Goal: Transaction & Acquisition: Purchase product/service

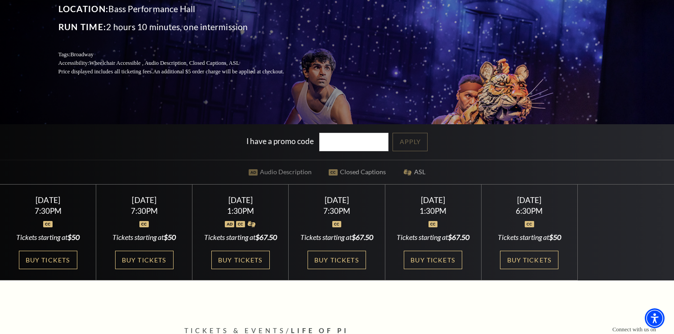
scroll to position [180, 0]
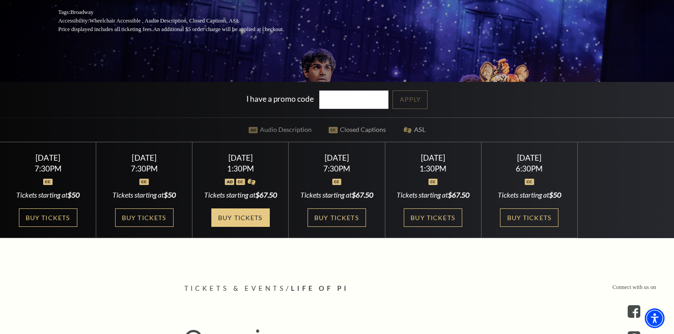
click at [251, 227] on link "Buy Tickets" at bounding box center [240, 217] width 58 height 18
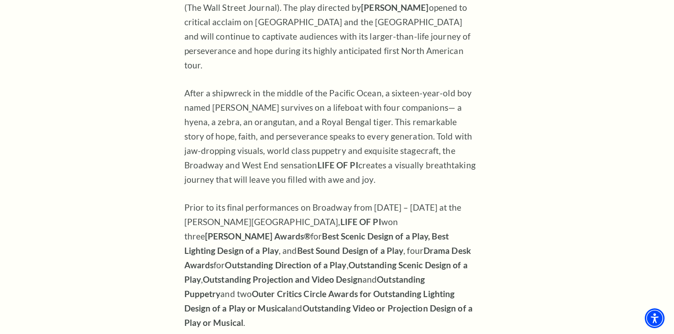
scroll to position [674, 0]
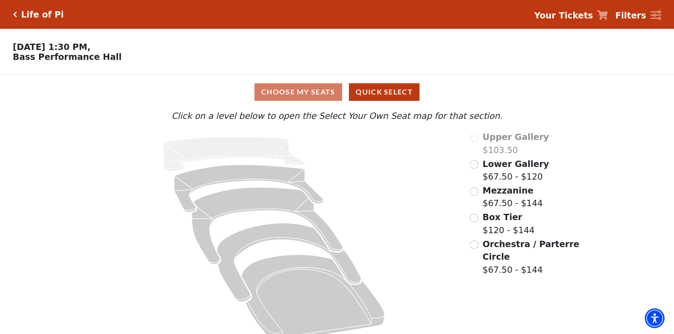
scroll to position [17, 0]
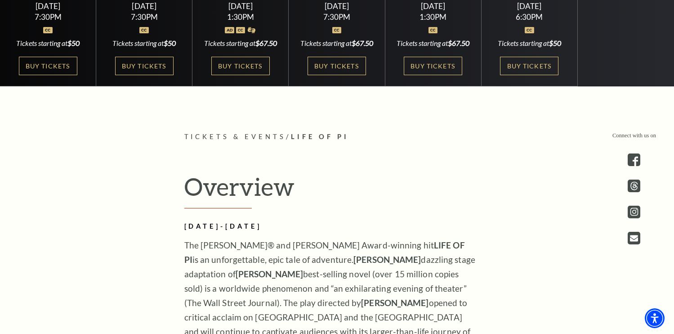
scroll to position [270, 0]
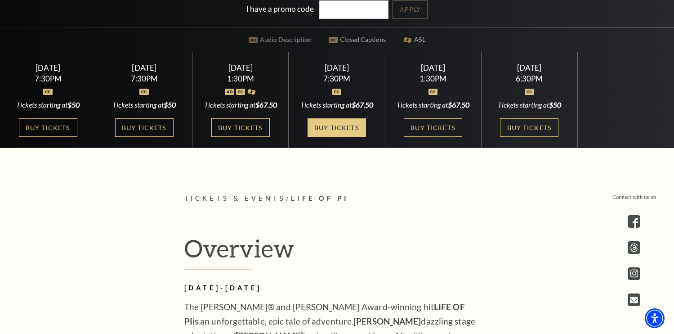
click at [328, 137] on link "Buy Tickets" at bounding box center [336, 127] width 58 height 18
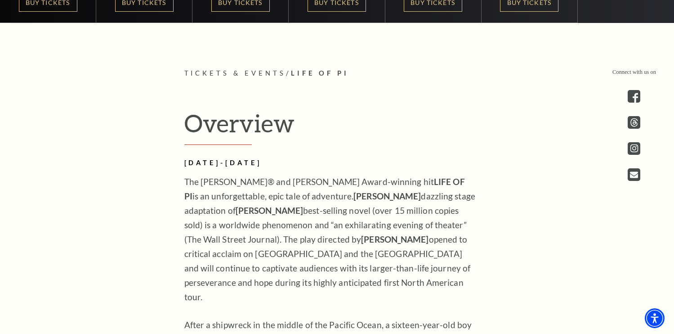
scroll to position [225, 0]
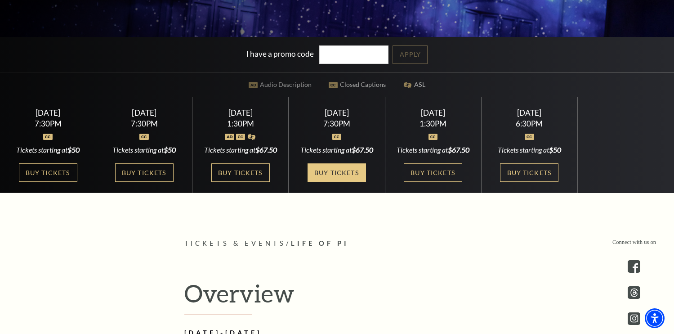
click at [348, 182] on link "Buy Tickets" at bounding box center [336, 172] width 58 height 18
click at [354, 182] on link "Buy Tickets" at bounding box center [336, 172] width 58 height 18
click at [338, 182] on link "Buy Tickets" at bounding box center [336, 172] width 58 height 18
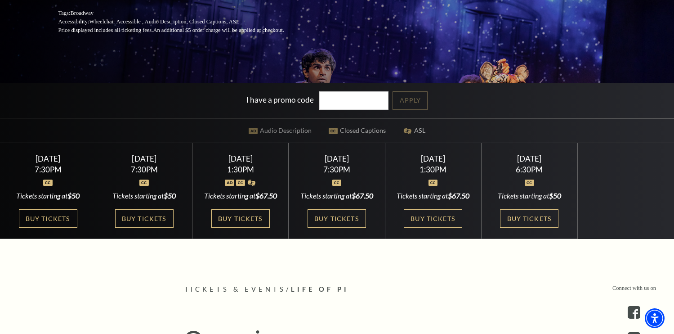
scroll to position [180, 0]
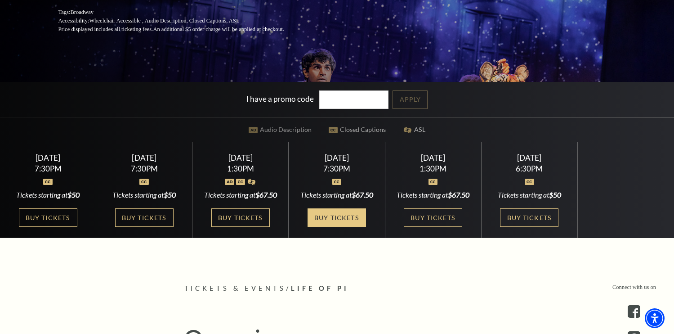
click at [352, 227] on link "Buy Tickets" at bounding box center [336, 217] width 58 height 18
click at [342, 227] on link "Buy Tickets" at bounding box center [336, 217] width 58 height 18
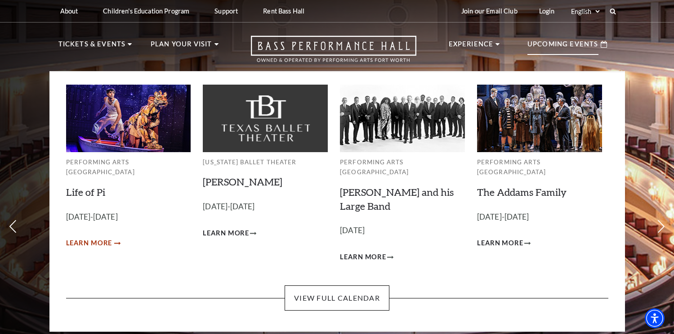
click at [103, 237] on span "Learn More" at bounding box center [89, 242] width 46 height 11
click at [105, 237] on span "Learn More" at bounding box center [89, 242] width 46 height 11
click at [144, 143] on img at bounding box center [128, 117] width 125 height 67
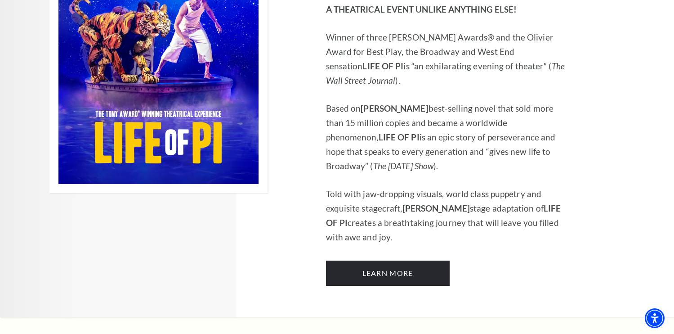
scroll to position [629, 0]
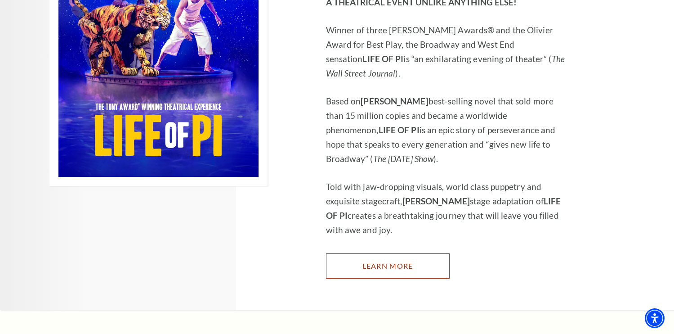
click at [370, 253] on link "Learn More" at bounding box center [388, 265] width 124 height 25
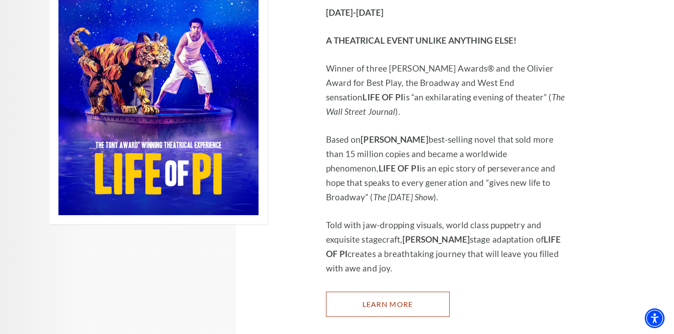
scroll to position [539, 0]
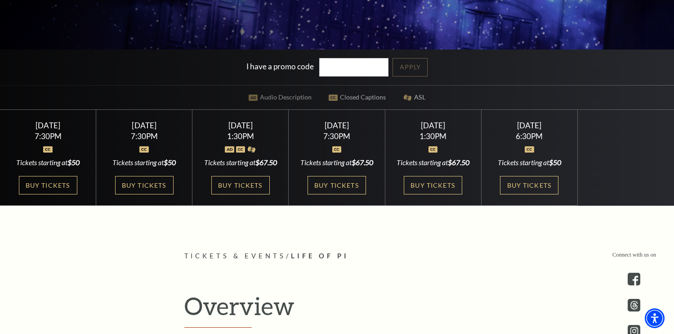
scroll to position [225, 0]
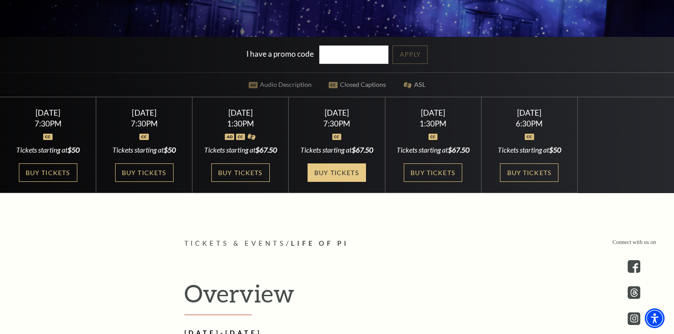
click at [329, 182] on link "Buy Tickets" at bounding box center [336, 172] width 58 height 18
click at [344, 182] on link "Buy Tickets" at bounding box center [336, 172] width 58 height 18
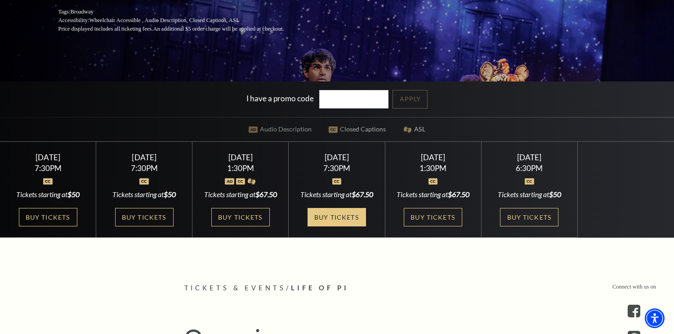
scroll to position [180, 0]
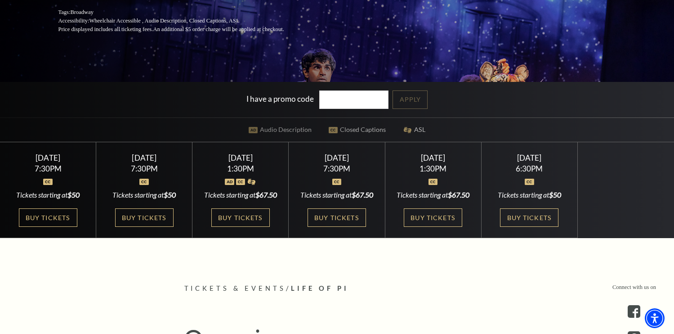
click at [341, 185] on img at bounding box center [336, 181] width 9 height 6
click at [333, 227] on link "Buy Tickets" at bounding box center [336, 217] width 58 height 18
click at [427, 226] on link "Buy Tickets" at bounding box center [433, 217] width 58 height 18
click at [518, 215] on link "Buy Tickets" at bounding box center [529, 217] width 58 height 18
click at [347, 227] on link "Buy Tickets" at bounding box center [336, 217] width 58 height 18
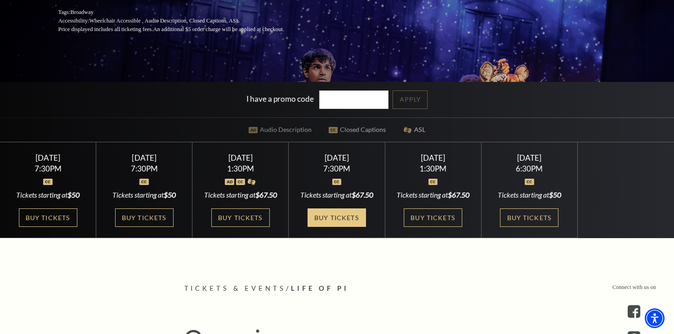
click at [350, 227] on link "Buy Tickets" at bounding box center [336, 217] width 58 height 18
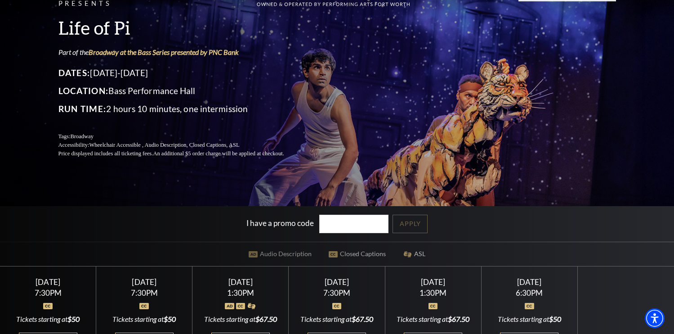
scroll to position [0, 0]
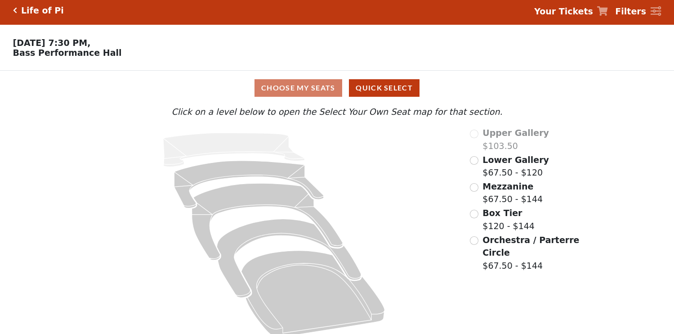
scroll to position [17, 0]
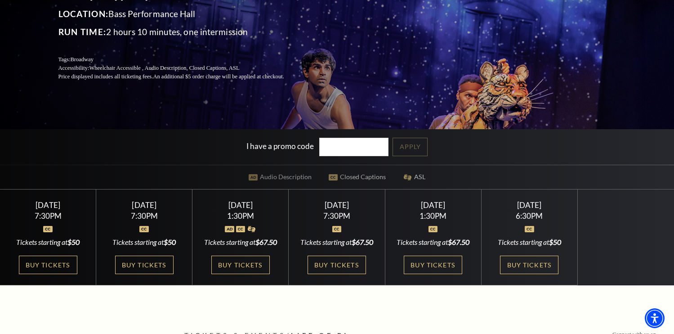
scroll to position [135, 0]
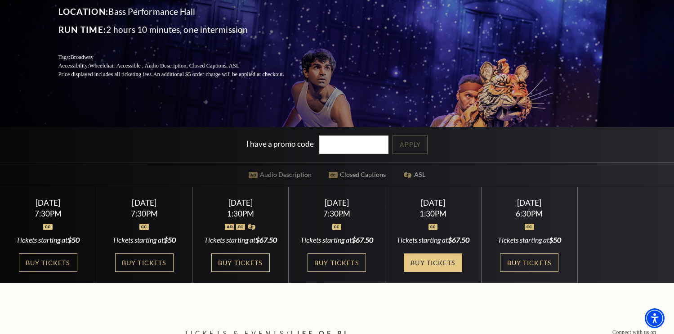
click at [434, 271] on link "Buy Tickets" at bounding box center [433, 262] width 58 height 18
click at [434, 269] on link "Buy Tickets" at bounding box center [433, 262] width 58 height 18
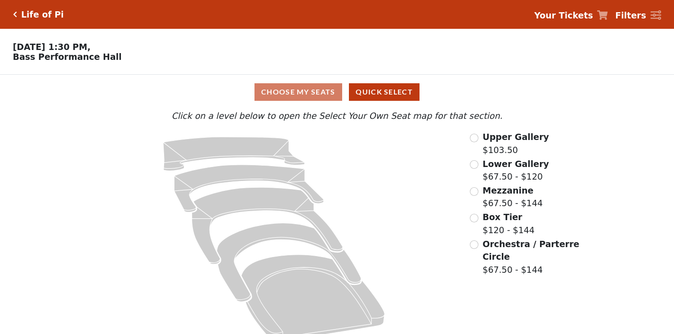
scroll to position [17, 0]
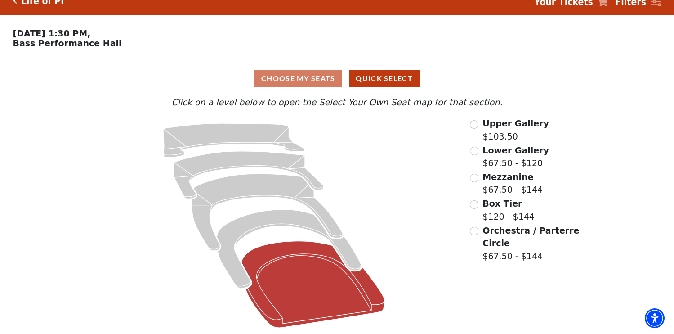
click at [317, 282] on icon at bounding box center [312, 284] width 143 height 86
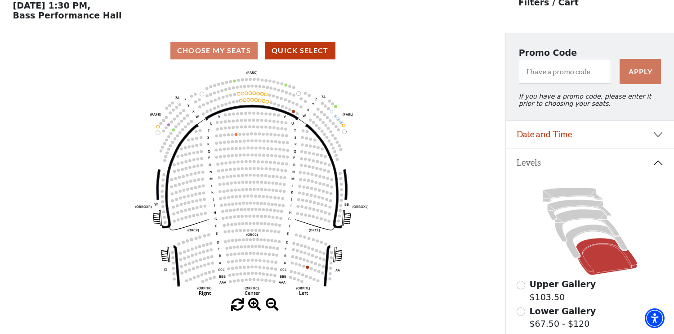
scroll to position [42, 0]
click at [607, 262] on icon at bounding box center [606, 255] width 61 height 37
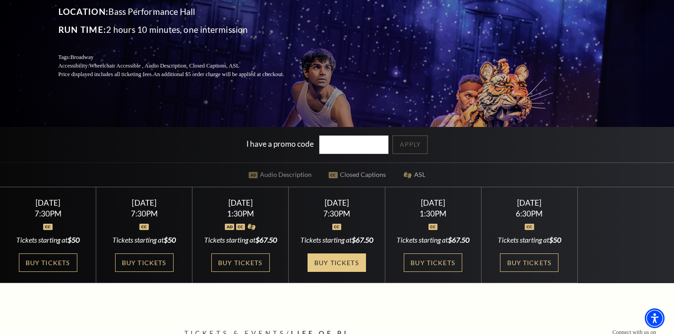
click at [339, 271] on link "Buy Tickets" at bounding box center [336, 262] width 58 height 18
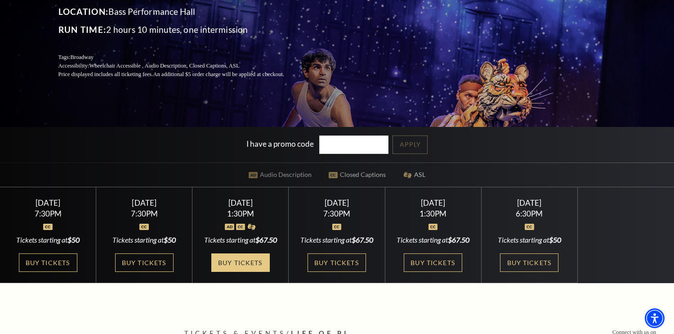
click at [238, 271] on link "Buy Tickets" at bounding box center [240, 262] width 58 height 18
click at [236, 271] on link "Buy Tickets" at bounding box center [240, 262] width 58 height 18
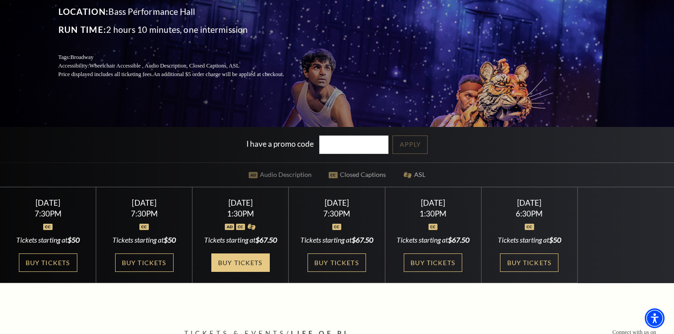
click at [236, 271] on link "Buy Tickets" at bounding box center [240, 262] width 58 height 18
click at [240, 271] on link "Buy Tickets" at bounding box center [240, 262] width 58 height 18
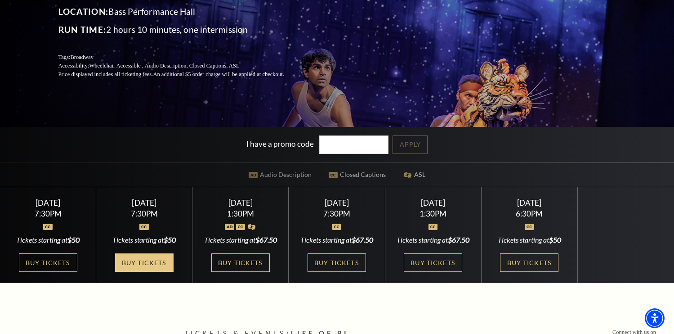
click at [139, 258] on link "Buy Tickets" at bounding box center [144, 262] width 58 height 18
click at [143, 257] on link "Buy Tickets" at bounding box center [144, 262] width 58 height 18
click at [143, 256] on link "Buy Tickets" at bounding box center [144, 262] width 58 height 18
click at [142, 256] on link "Buy Tickets" at bounding box center [144, 262] width 58 height 18
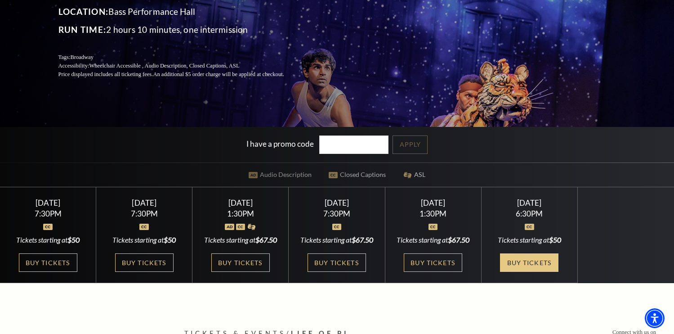
click at [538, 260] on link "Buy Tickets" at bounding box center [529, 262] width 58 height 18
click at [538, 259] on link "Buy Tickets" at bounding box center [529, 262] width 58 height 18
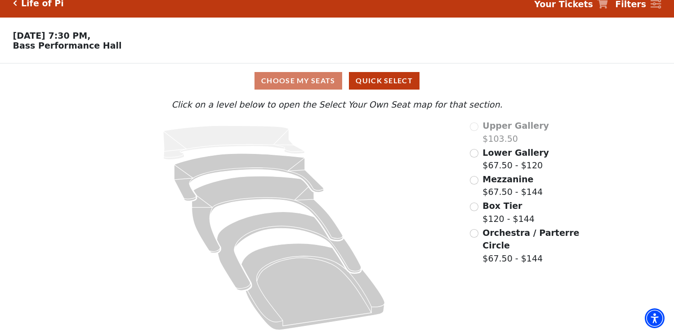
scroll to position [17, 0]
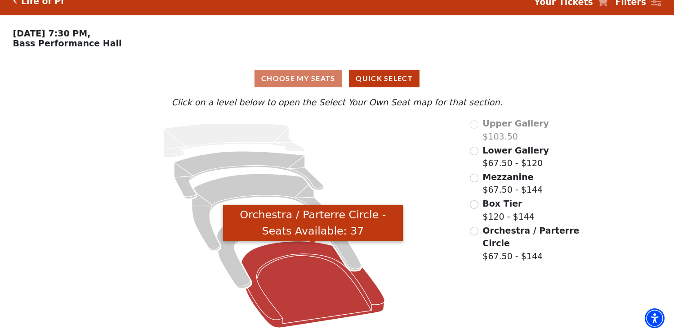
click at [304, 279] on icon "Orchestra / Parterre Circle - Seats Available: 37" at bounding box center [312, 284] width 143 height 86
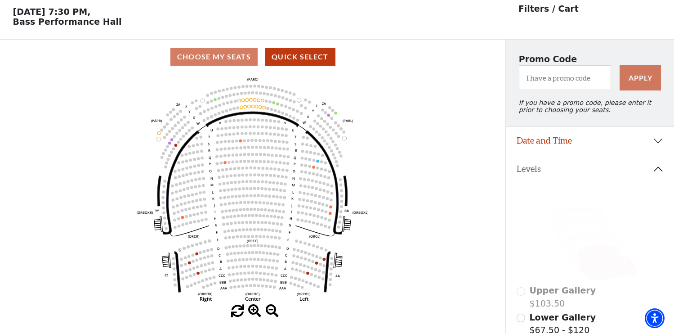
scroll to position [42, 0]
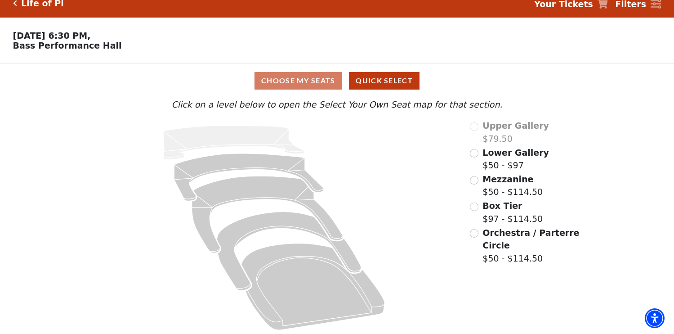
scroll to position [17, 0]
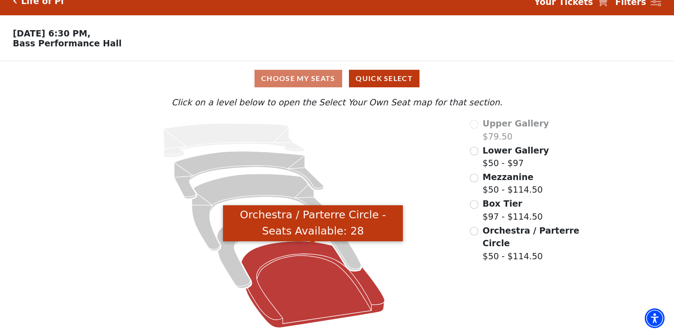
click at [316, 275] on icon "Orchestra / Parterre Circle - Seats Available: 28" at bounding box center [312, 284] width 143 height 86
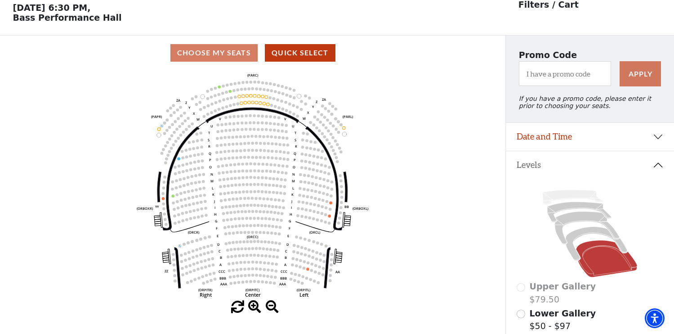
scroll to position [42, 0]
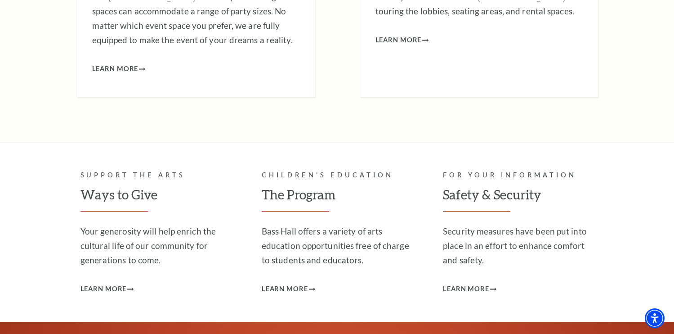
scroll to position [2652, 0]
